Goal: Navigation & Orientation: Find specific page/section

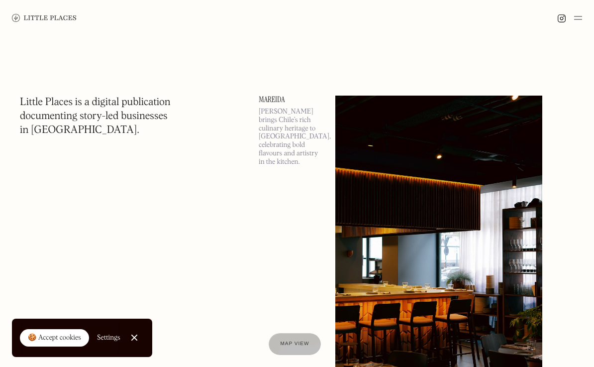
click at [68, 10] on link at bounding box center [44, 18] width 65 height 36
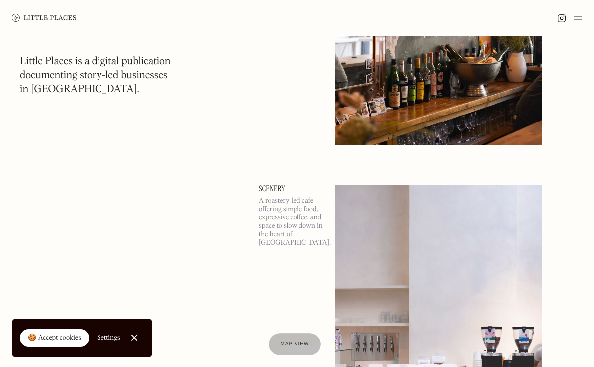
scroll to position [1576, 0]
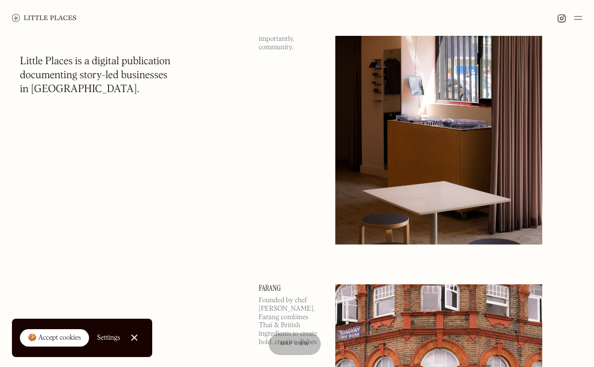
click at [579, 18] on img at bounding box center [578, 18] width 8 height 12
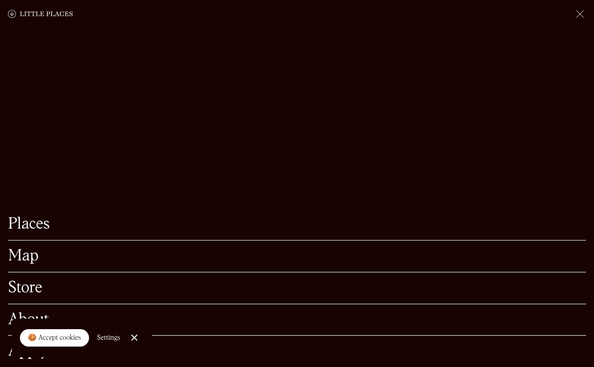
scroll to position [1653, 0]
click at [205, 316] on link "About" at bounding box center [297, 319] width 578 height 15
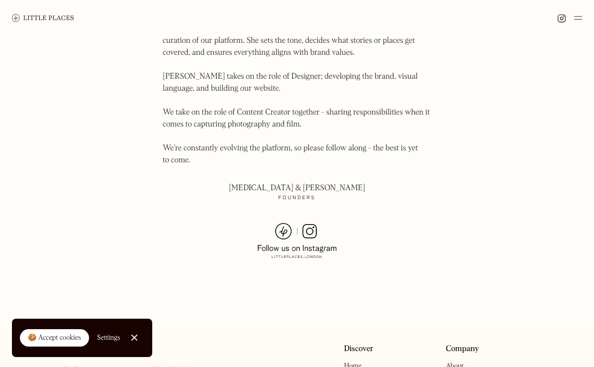
scroll to position [736, 0]
